Goal: Find specific page/section: Find specific page/section

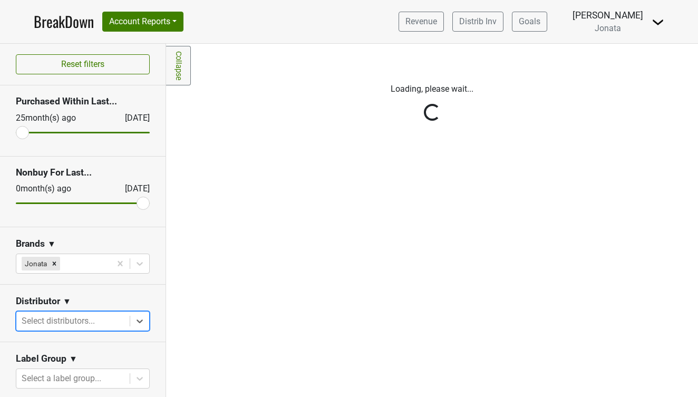
click at [140, 317] on div "Reset filters Purchased Within Last... [DATE] [DATE] Nonbuy For Last... [DATE] …" at bounding box center [83, 220] width 166 height 353
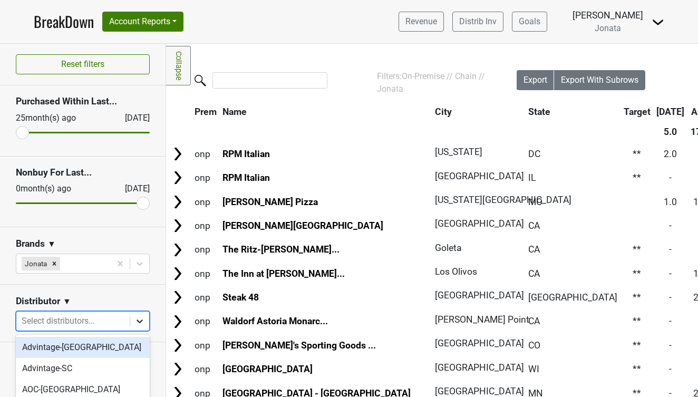
scroll to position [96, 0]
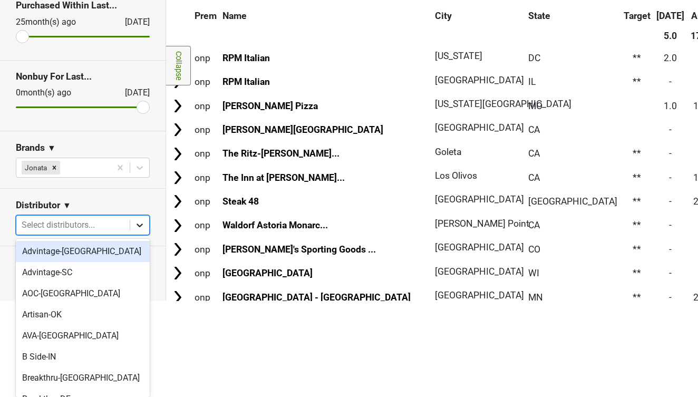
click at [145, 301] on body "BreakDown Account Reports SuperRanker Map Award Progress Chain Compliance CRM N…" at bounding box center [349, 102] width 698 height 397
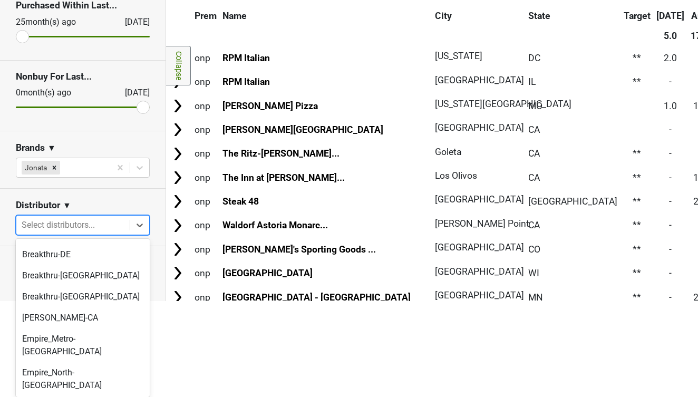
scroll to position [145, 0]
click at [64, 274] on div "Breakthru-[GEOGRAPHIC_DATA]" at bounding box center [83, 275] width 134 height 21
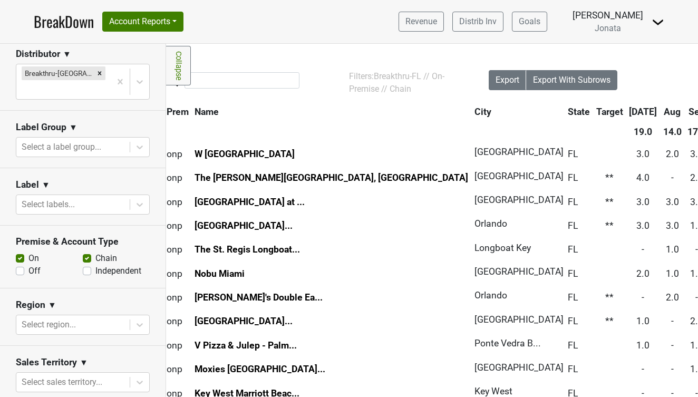
scroll to position [257, 0]
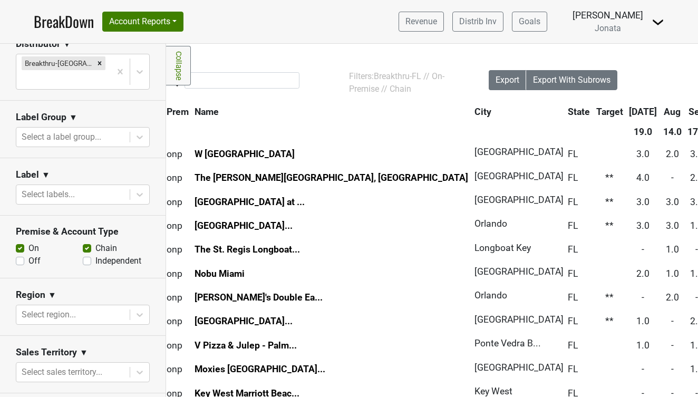
click at [28, 255] on label "Off" at bounding box center [34, 261] width 12 height 13
click at [23, 255] on input "Off" at bounding box center [20, 260] width 8 height 11
checkbox input "true"
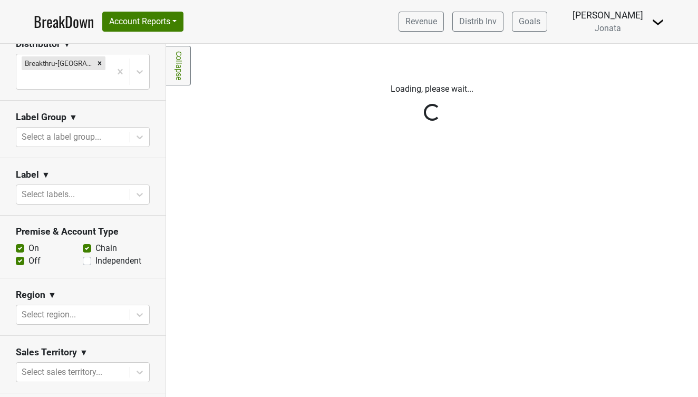
scroll to position [0, 0]
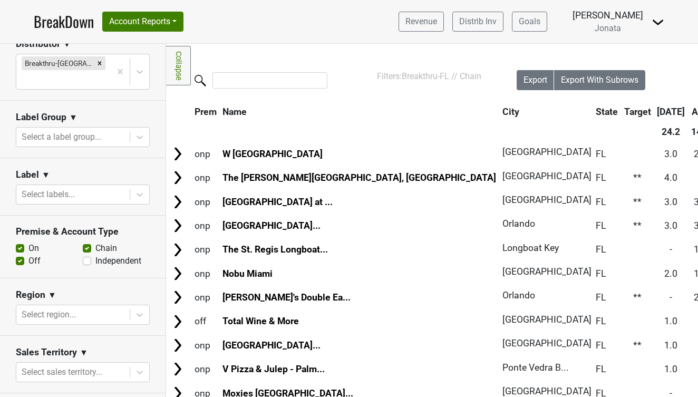
click at [95, 255] on label "Independent" at bounding box center [118, 261] width 46 height 13
click at [91, 255] on input "Independent" at bounding box center [87, 260] width 8 height 11
checkbox input "true"
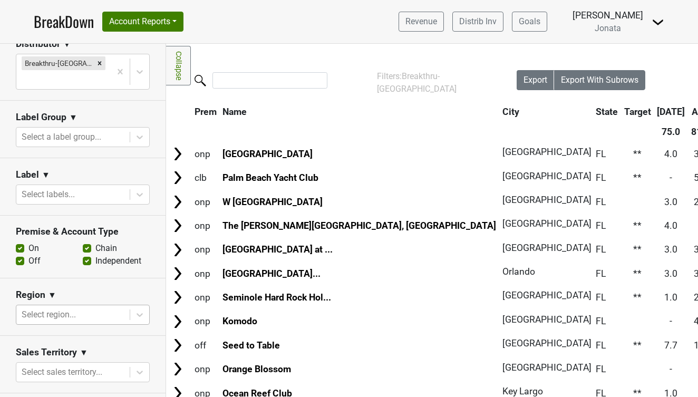
click at [83, 308] on div at bounding box center [73, 315] width 103 height 15
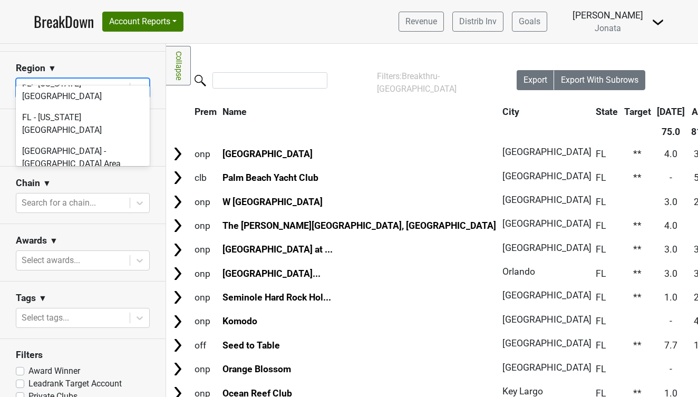
scroll to position [784, 0]
click at [76, 333] on div "FL - Jacksonville Metro" at bounding box center [83, 343] width 134 height 21
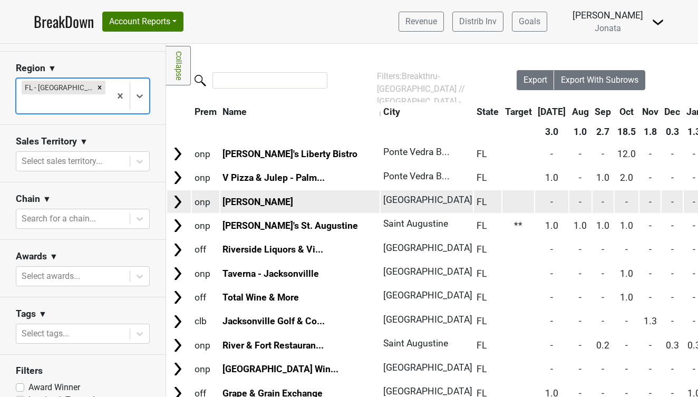
scroll to position [0, 0]
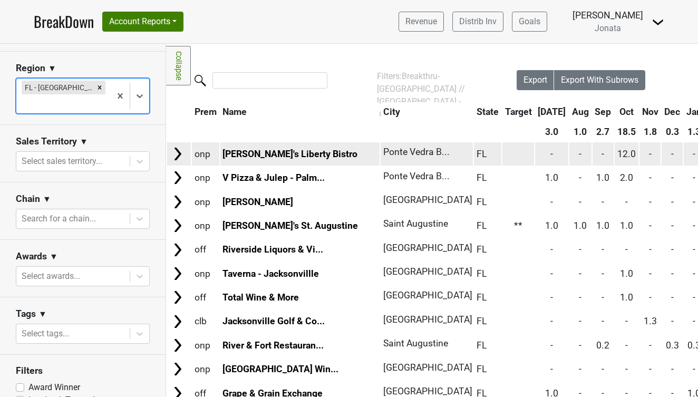
click at [176, 157] on img at bounding box center [178, 154] width 16 height 16
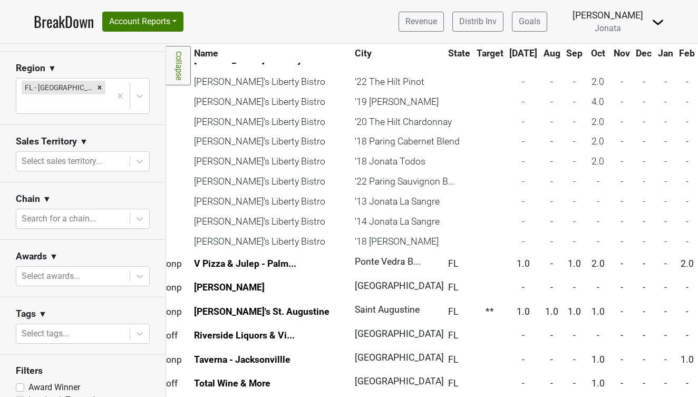
scroll to position [94, 6]
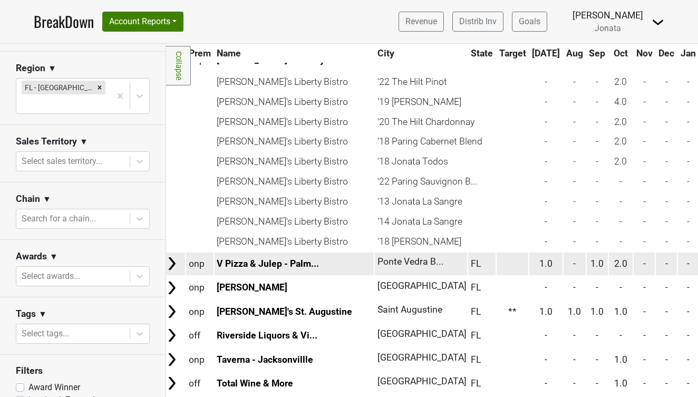
click at [171, 264] on img at bounding box center [172, 264] width 16 height 16
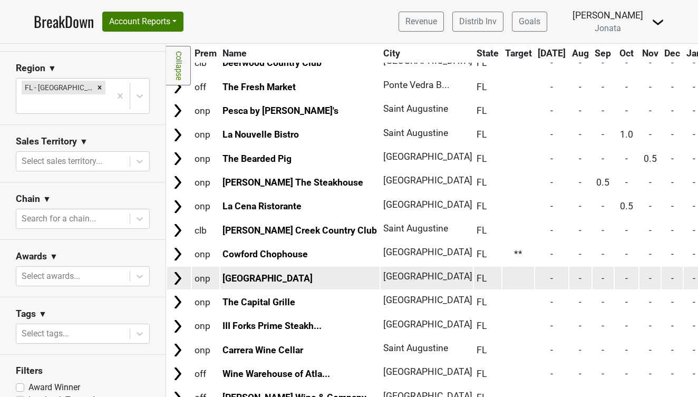
scroll to position [599, 0]
click at [178, 271] on img at bounding box center [178, 279] width 16 height 16
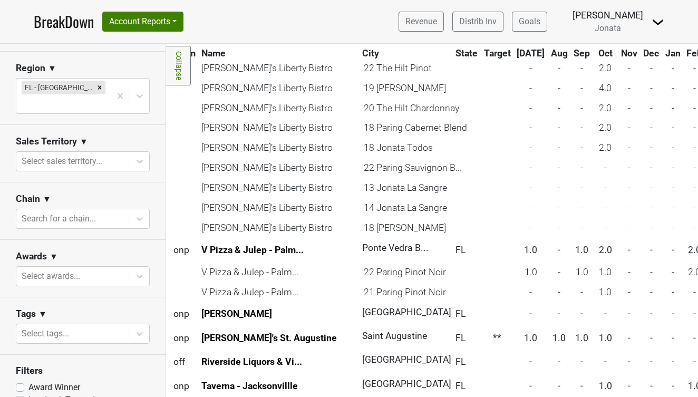
scroll to position [110, 21]
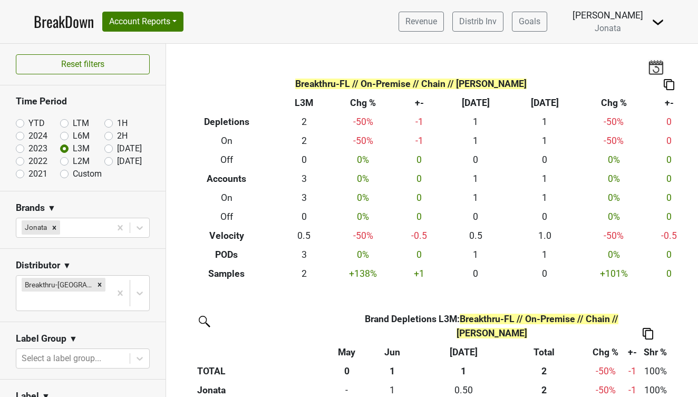
scroll to position [149, 0]
